Goal: Find specific page/section: Find specific page/section

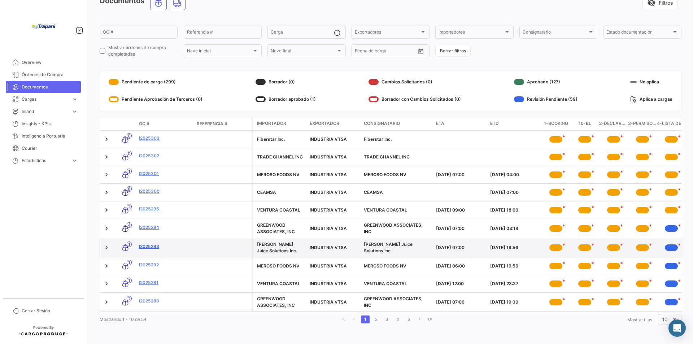
click at [148, 243] on link "I2025293" at bounding box center [165, 246] width 52 height 6
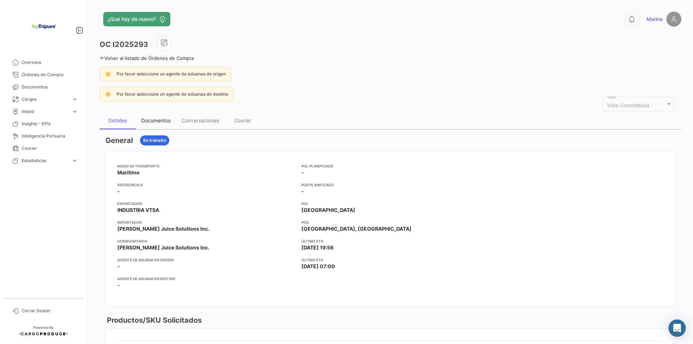
click at [162, 121] on div "Documentos" at bounding box center [156, 120] width 30 height 6
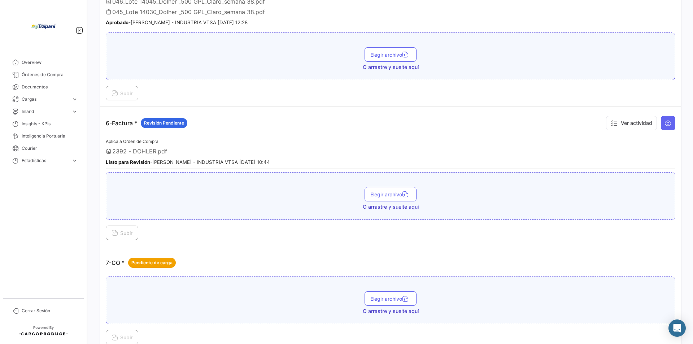
scroll to position [686, 0]
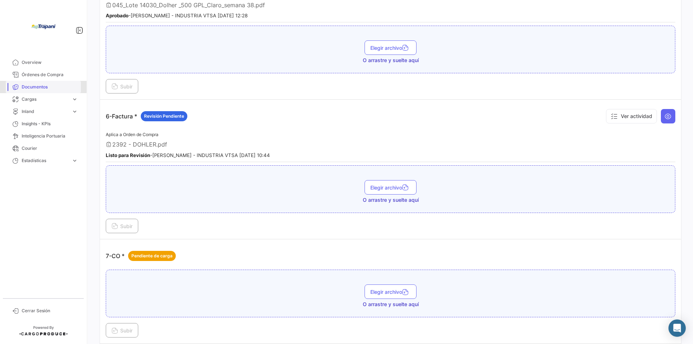
click at [31, 86] on span "Documentos" at bounding box center [50, 87] width 56 height 6
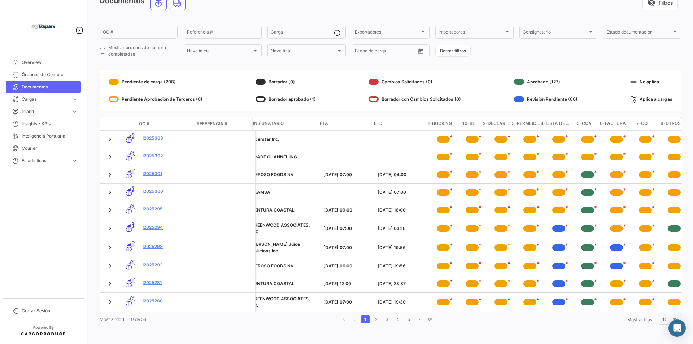
scroll to position [0, 121]
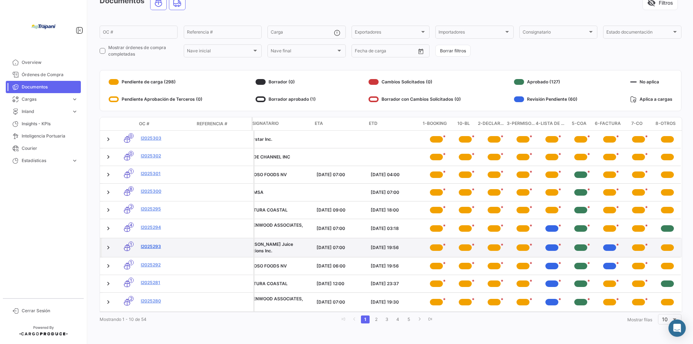
click at [151, 243] on link "I2025293" at bounding box center [167, 246] width 52 height 6
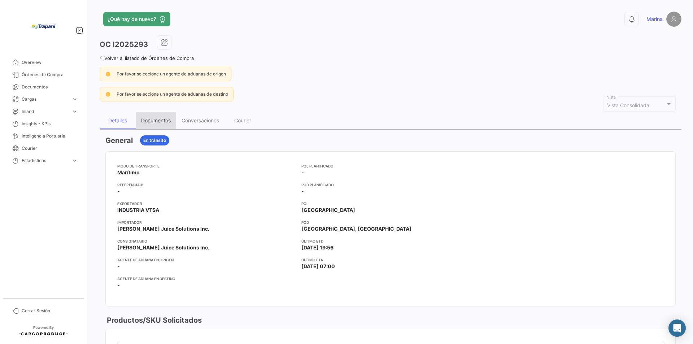
click at [162, 120] on div "Documentos" at bounding box center [156, 120] width 30 height 6
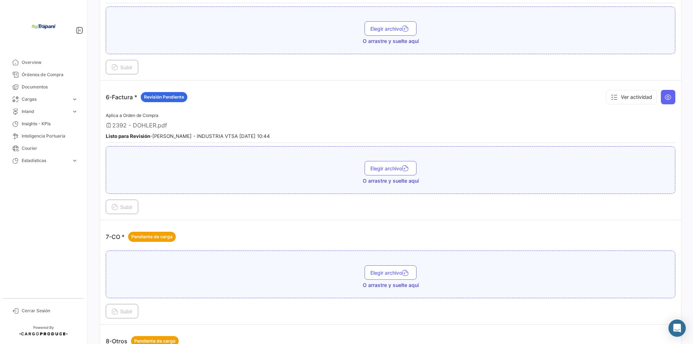
scroll to position [722, 0]
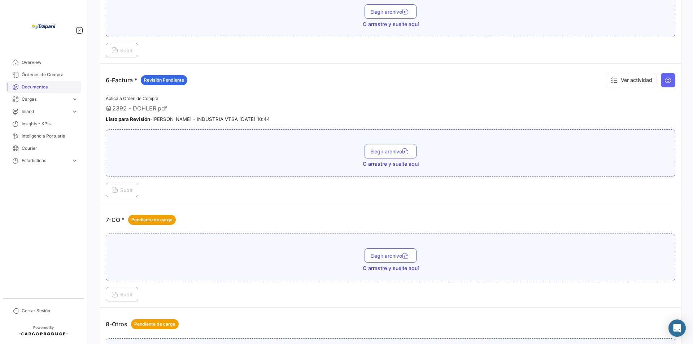
click at [31, 87] on span "Documentos" at bounding box center [50, 87] width 56 height 6
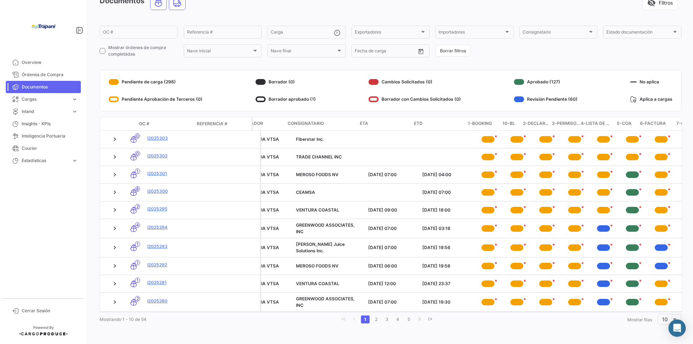
scroll to position [0, 123]
